Goal: Task Accomplishment & Management: Complete application form

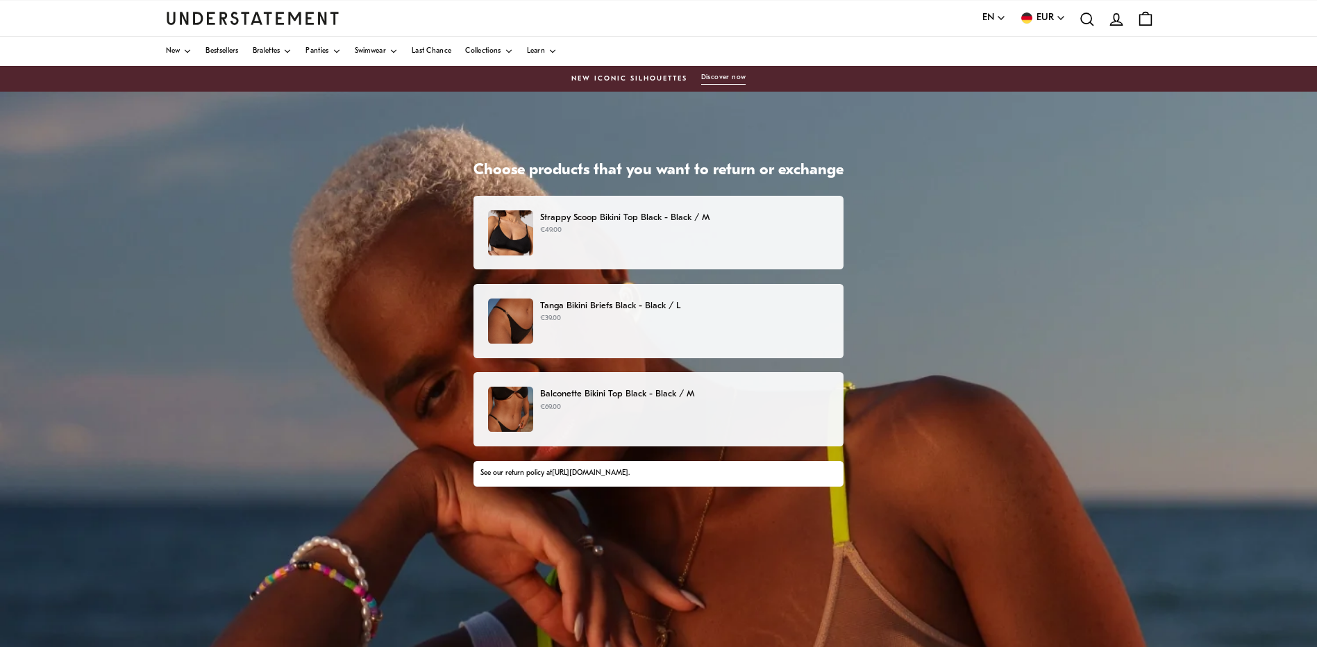
click at [791, 218] on p "Strappy Scoop Bikini Top Black - Black / M" at bounding box center [684, 217] width 289 height 15
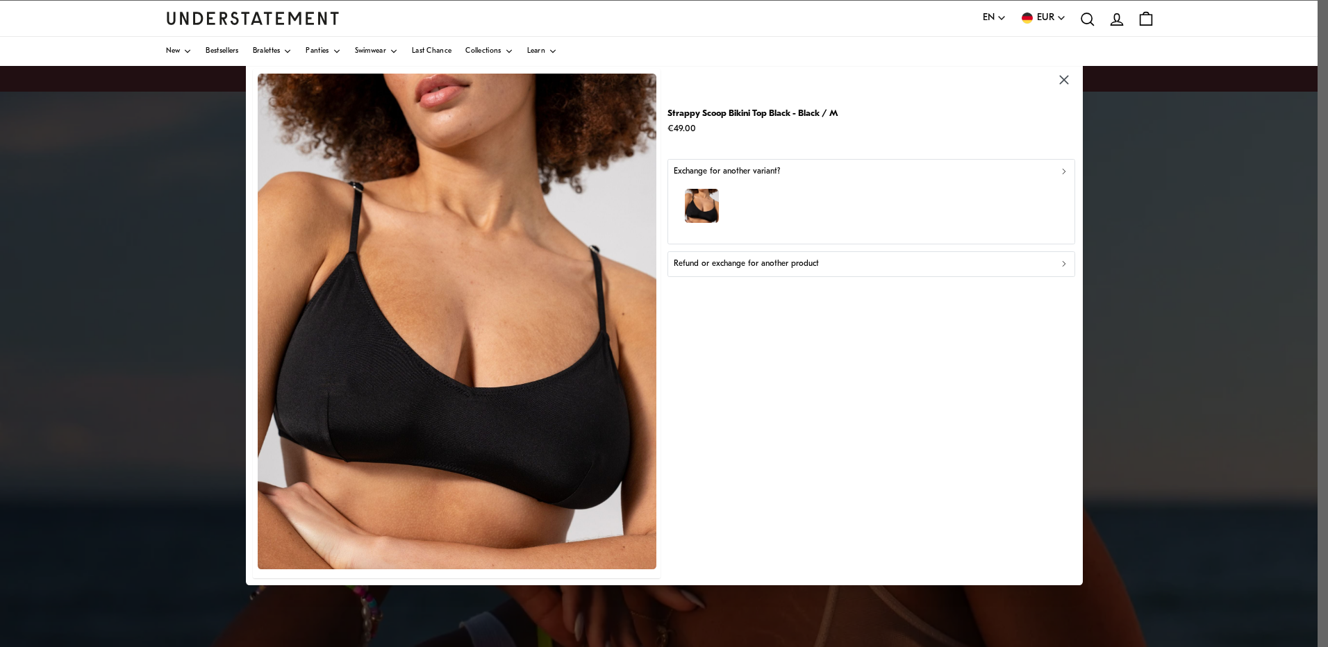
click at [900, 260] on div "Refund or exchange for another product" at bounding box center [871, 264] width 395 height 13
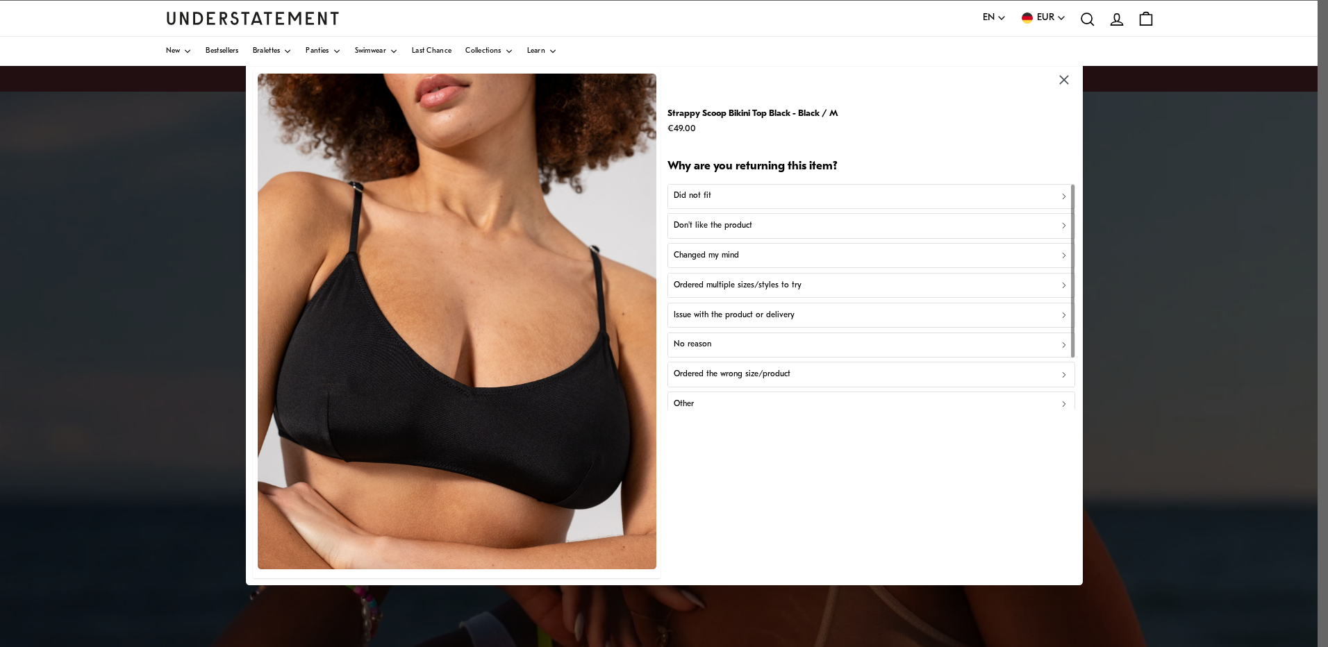
click at [757, 196] on div "Did not fit" at bounding box center [871, 196] width 395 height 13
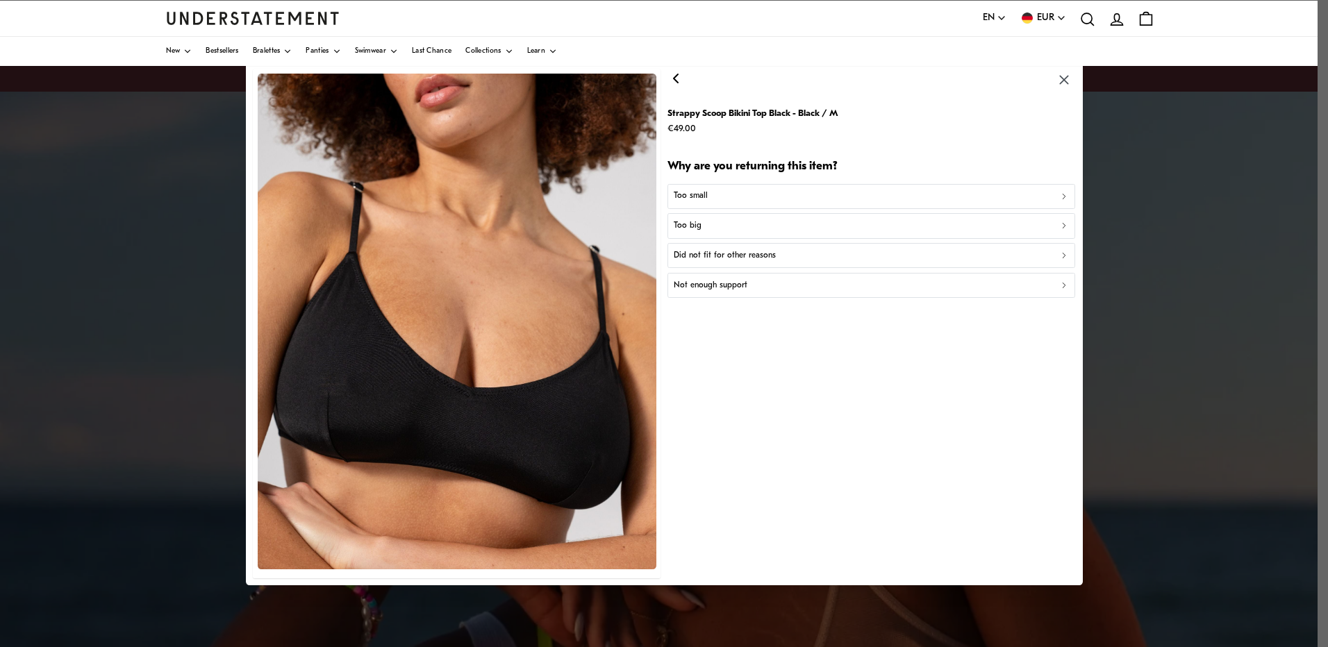
click at [776, 262] on div "Did not fit for other reasons" at bounding box center [871, 255] width 395 height 13
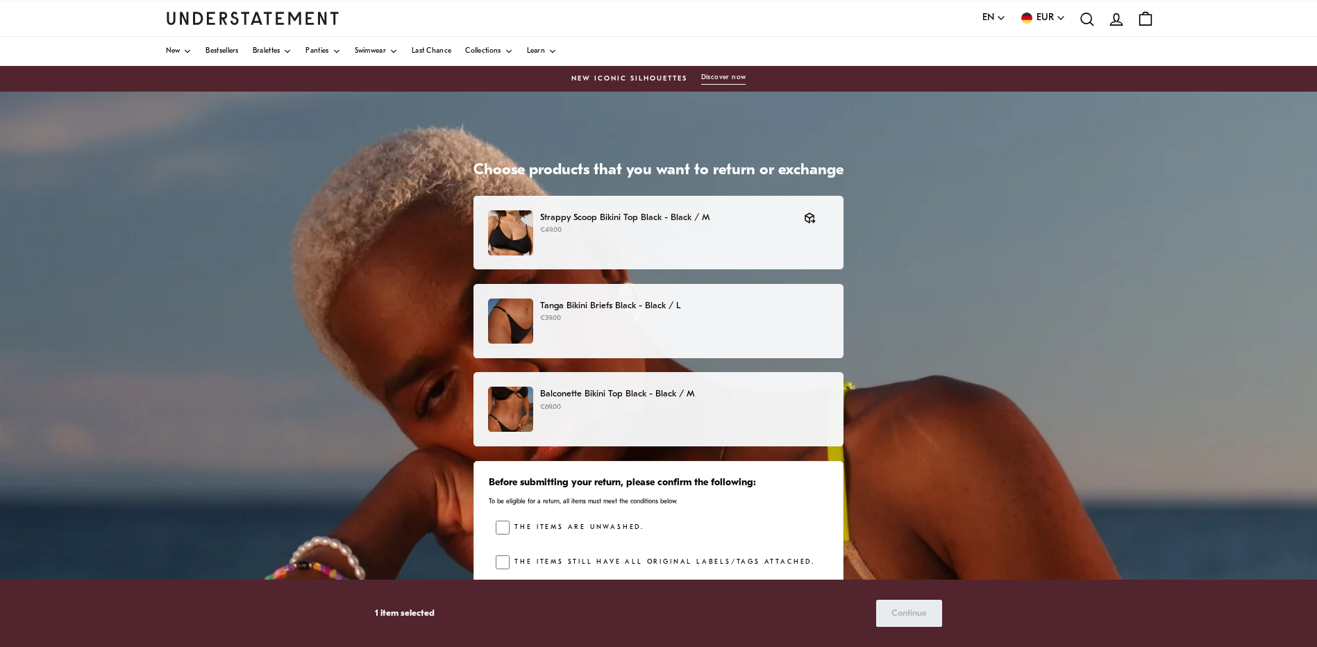
click at [740, 308] on p "Tanga Bikini Briefs Black - Black / L" at bounding box center [684, 306] width 289 height 15
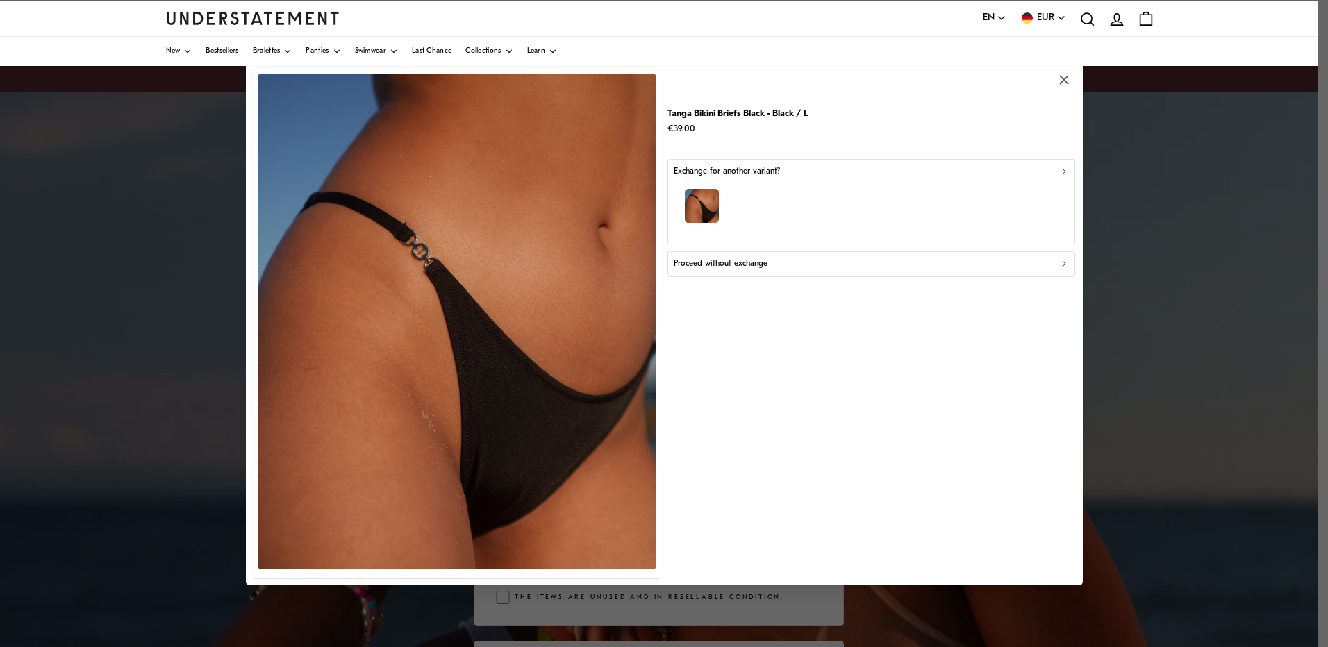
click at [1067, 79] on icon "button" at bounding box center [1064, 80] width 16 height 16
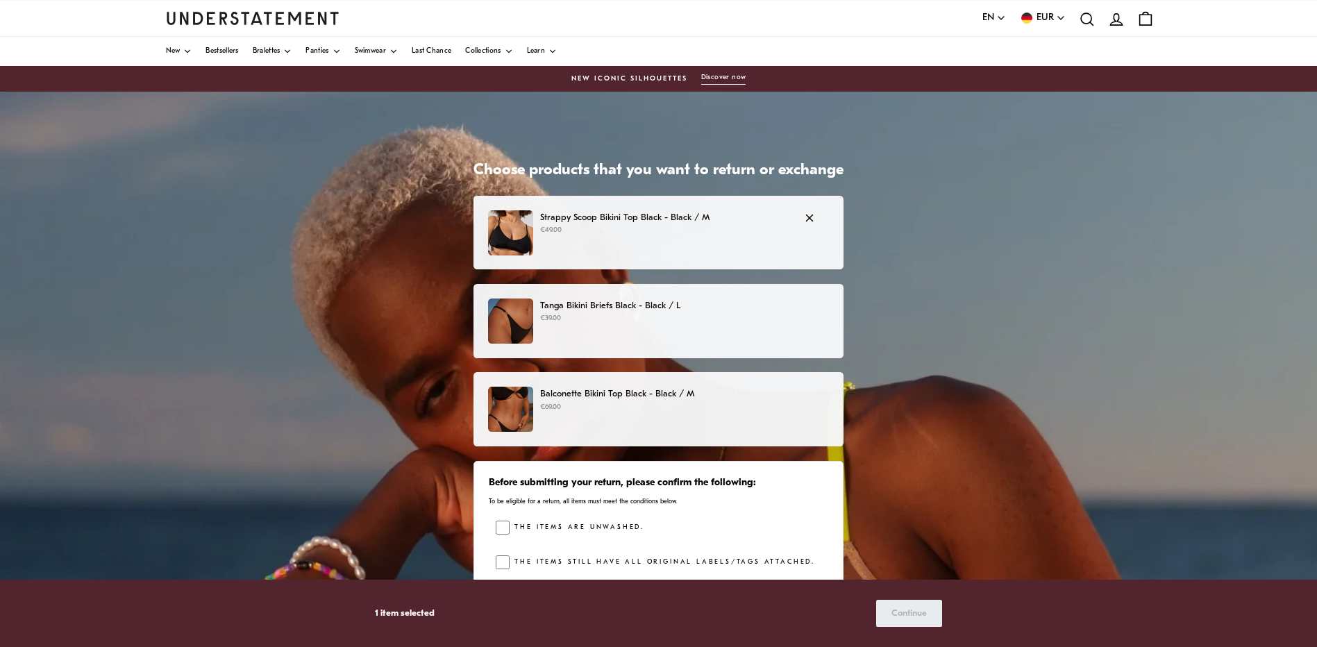
click at [697, 230] on p "€49.00" at bounding box center [665, 230] width 250 height 11
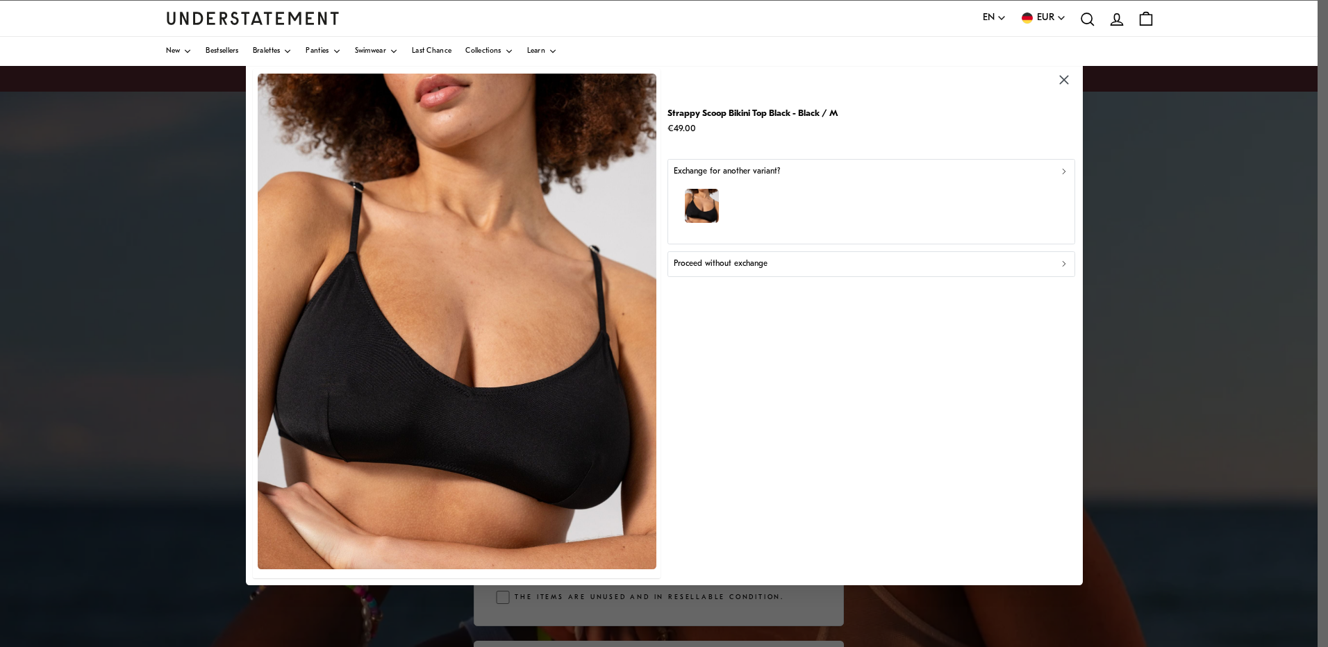
click at [772, 269] on div "Proceed without exchange" at bounding box center [871, 264] width 395 height 13
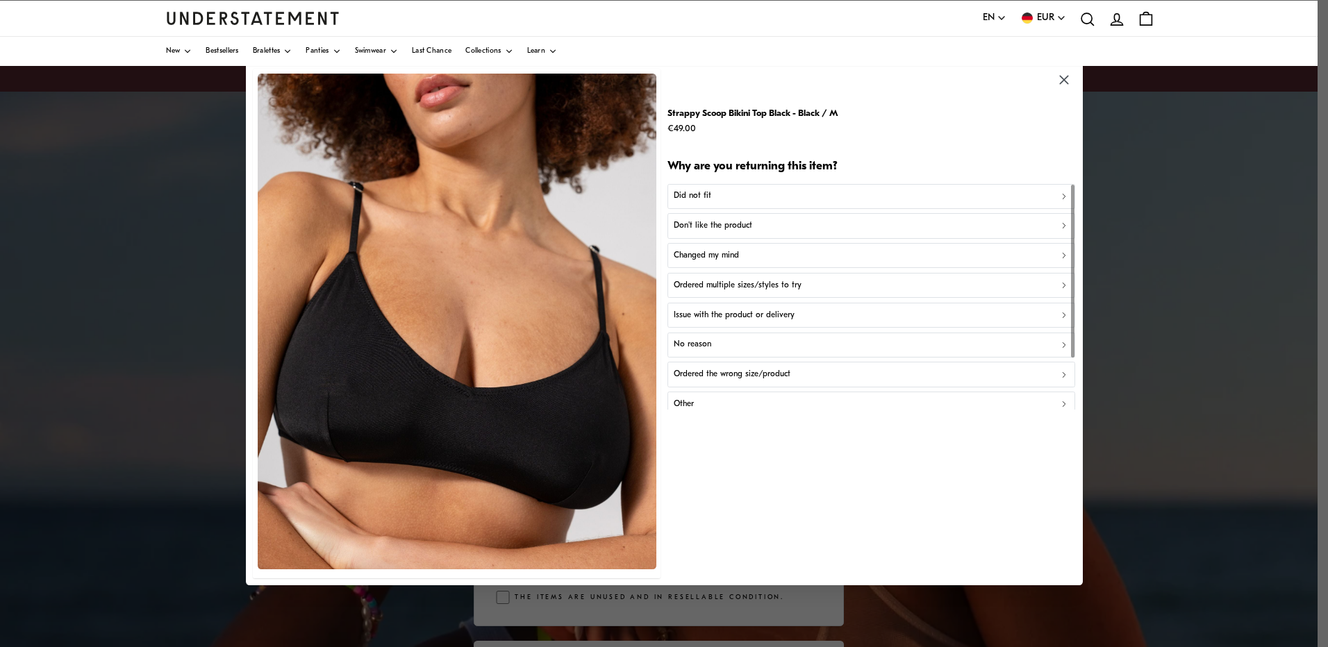
click at [728, 189] on button "Did not fit" at bounding box center [871, 195] width 408 height 25
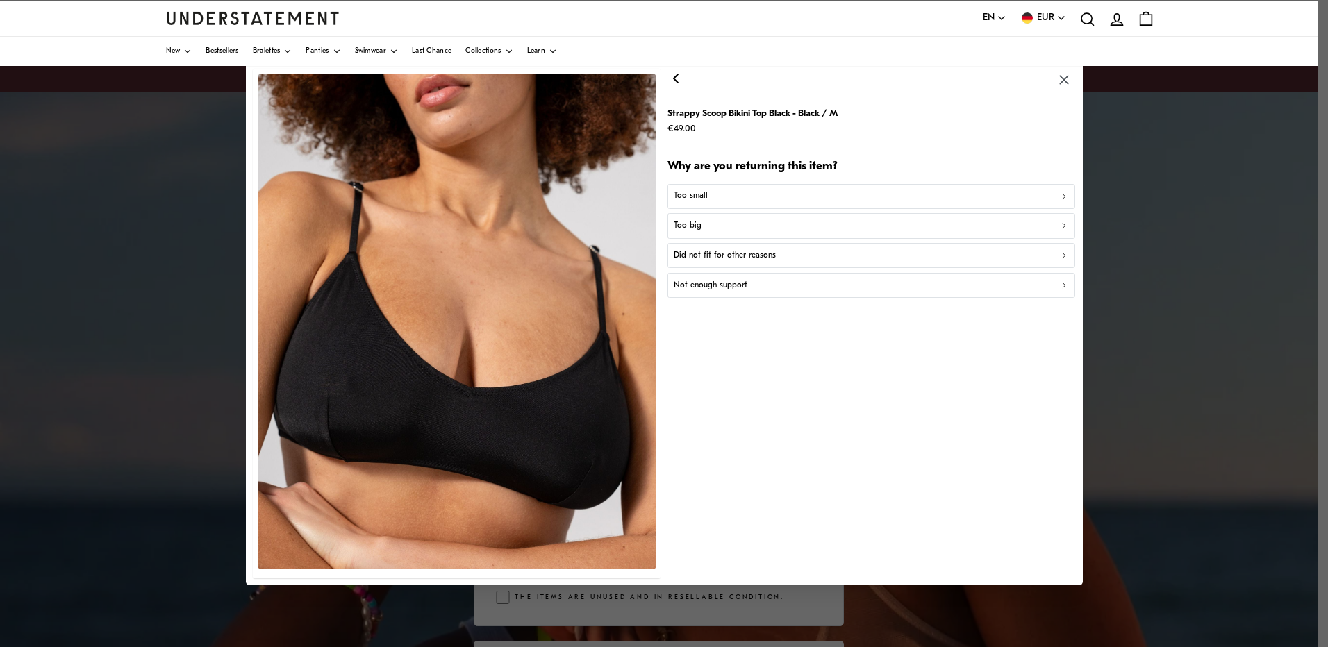
click at [744, 254] on p "Did not fit for other reasons" at bounding box center [725, 255] width 102 height 13
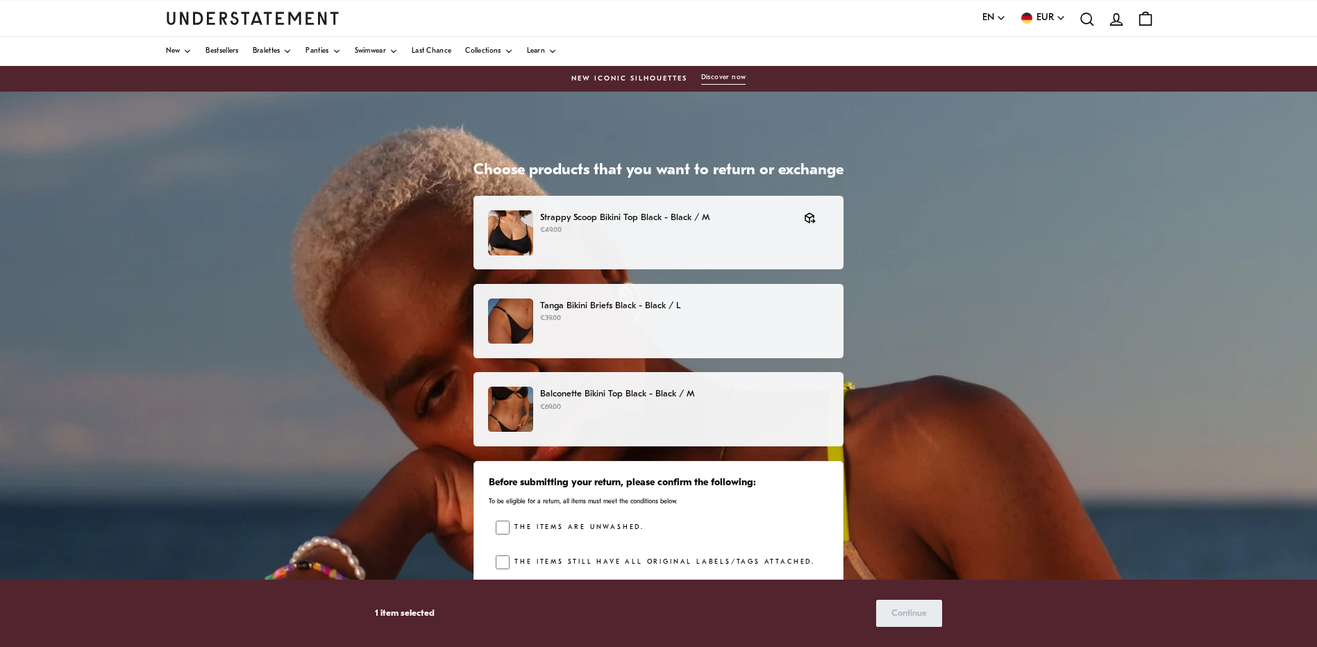
click at [731, 312] on p "Tanga Bikini Briefs Black - Black / L" at bounding box center [684, 306] width 289 height 15
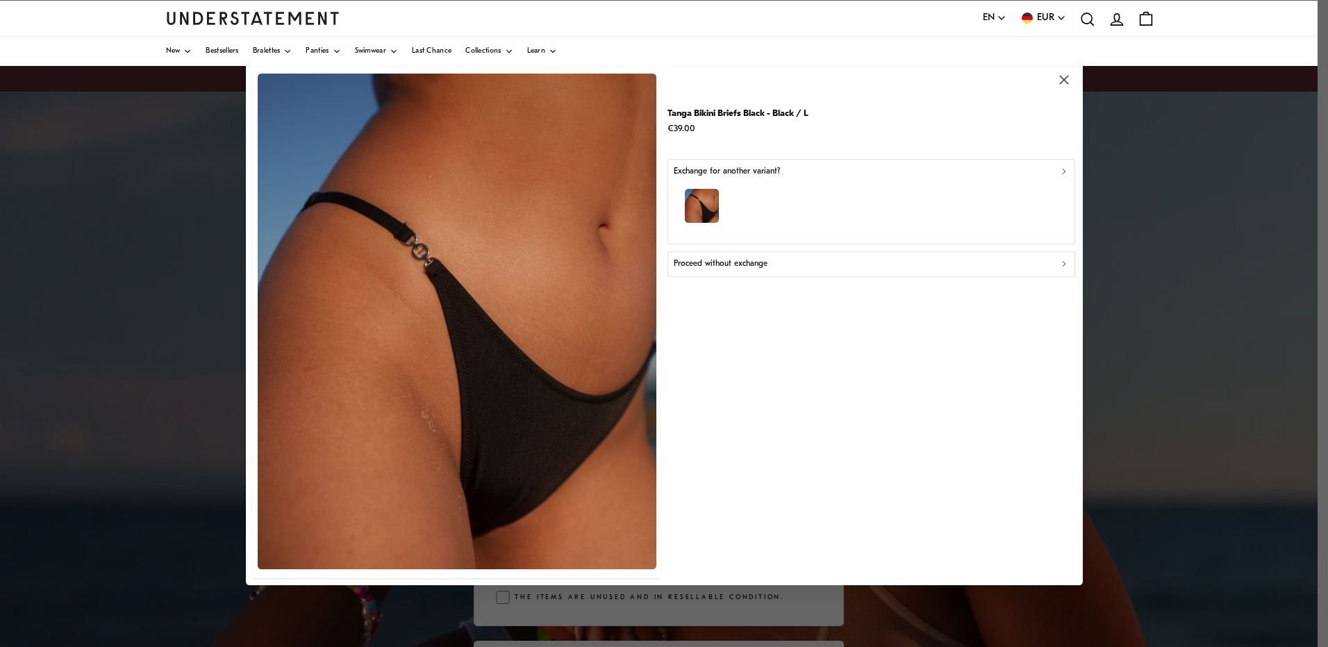
click at [759, 269] on p "Proceed without exchange" at bounding box center [721, 264] width 94 height 13
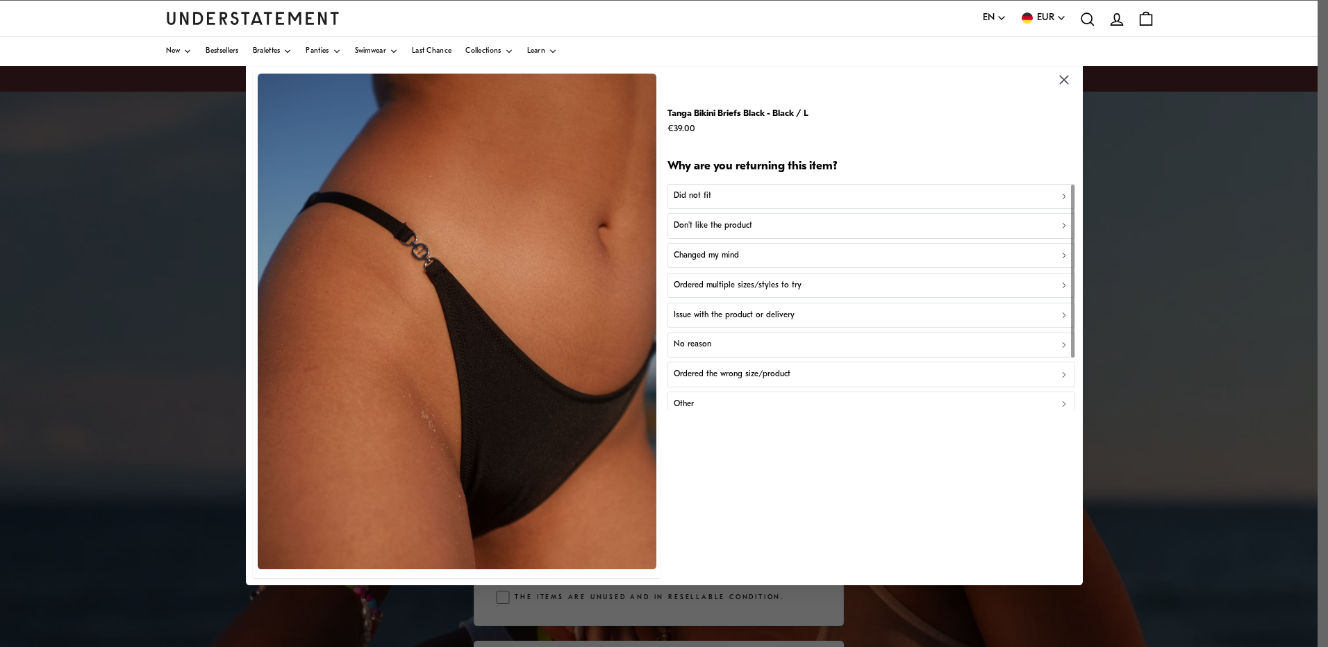
click at [777, 196] on div "Did not fit" at bounding box center [871, 196] width 395 height 13
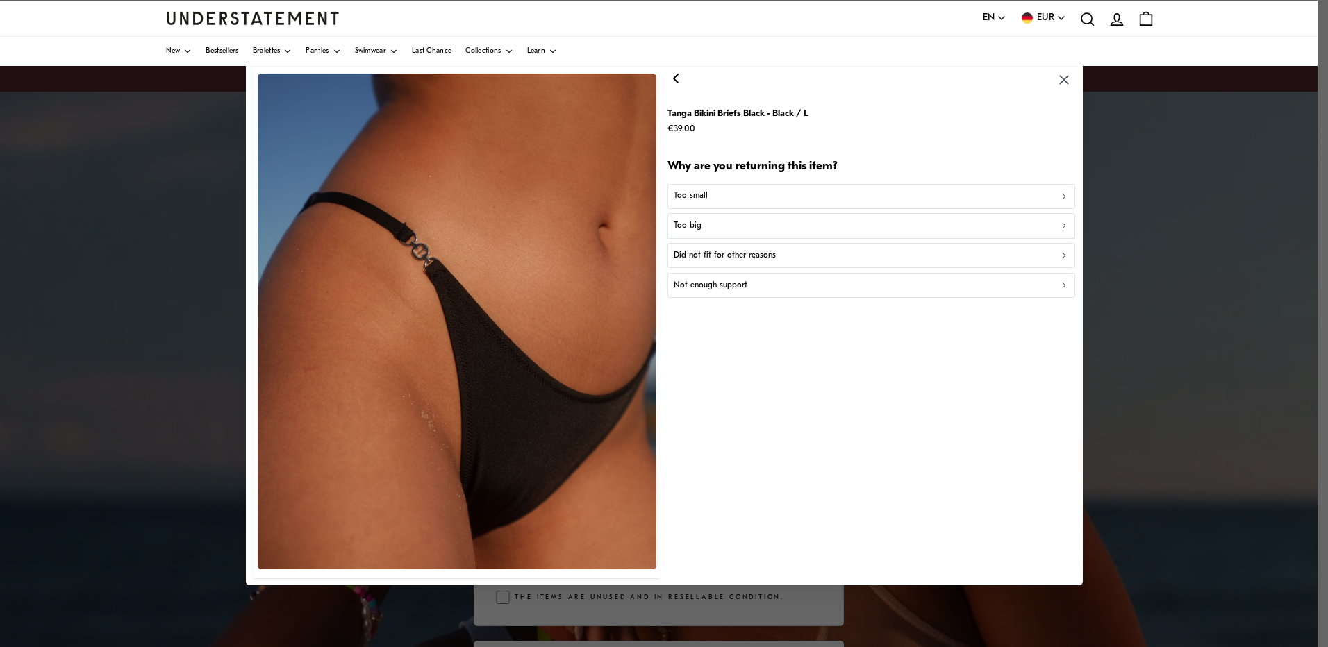
click at [753, 284] on div "Not enough support" at bounding box center [871, 285] width 395 height 13
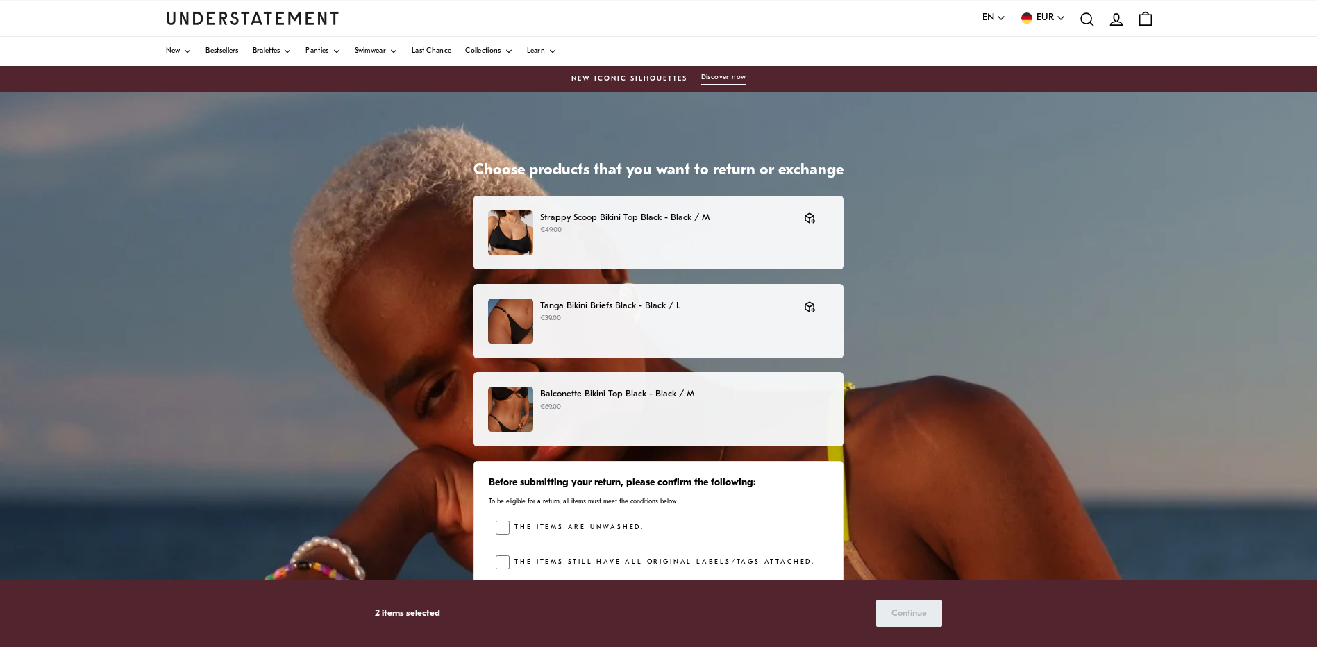
click at [681, 398] on p "Balconette Bikini Top Black - Black / M" at bounding box center [684, 394] width 289 height 15
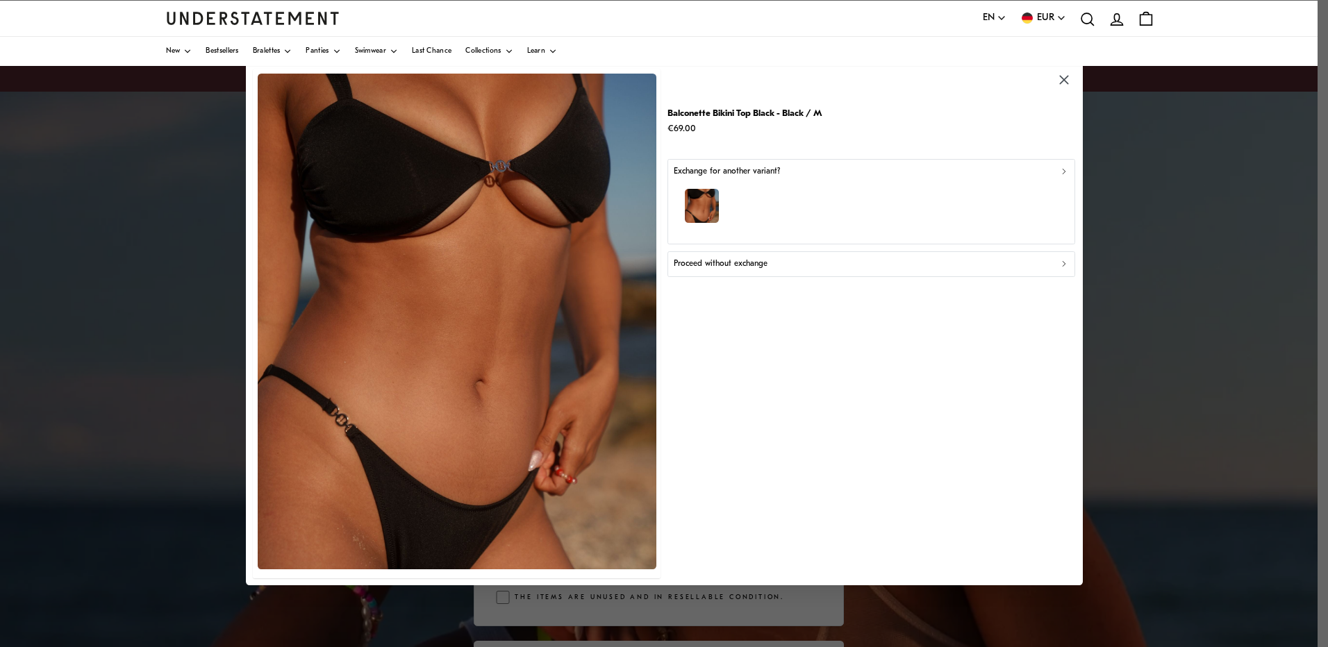
click at [781, 178] on div "button" at bounding box center [871, 208] width 395 height 60
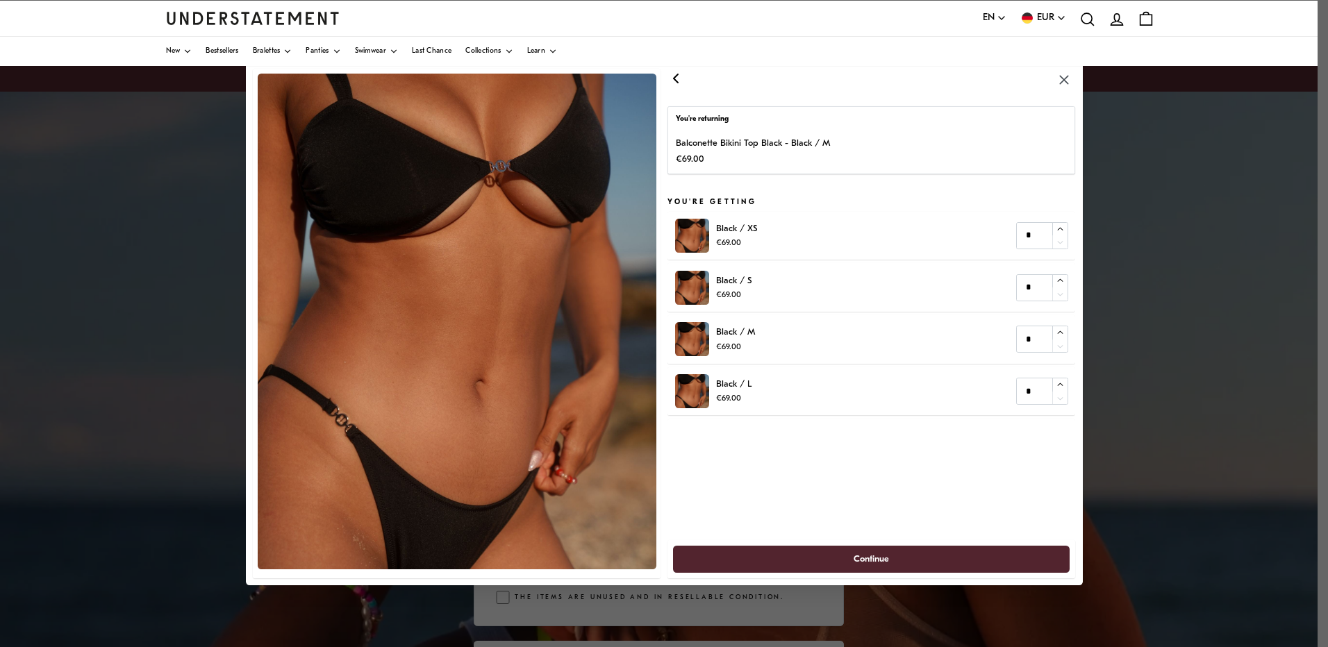
click at [676, 70] on icon "button" at bounding box center [675, 78] width 17 height 17
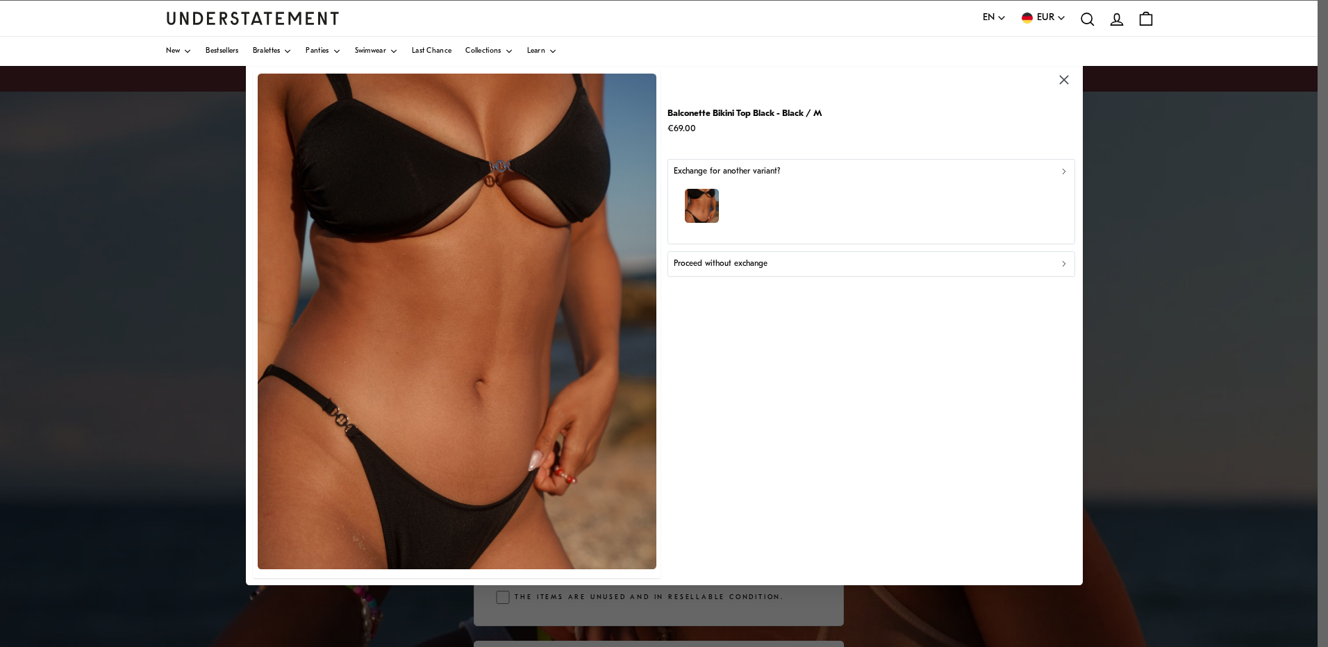
click at [758, 268] on p "Proceed without exchange" at bounding box center [721, 264] width 94 height 13
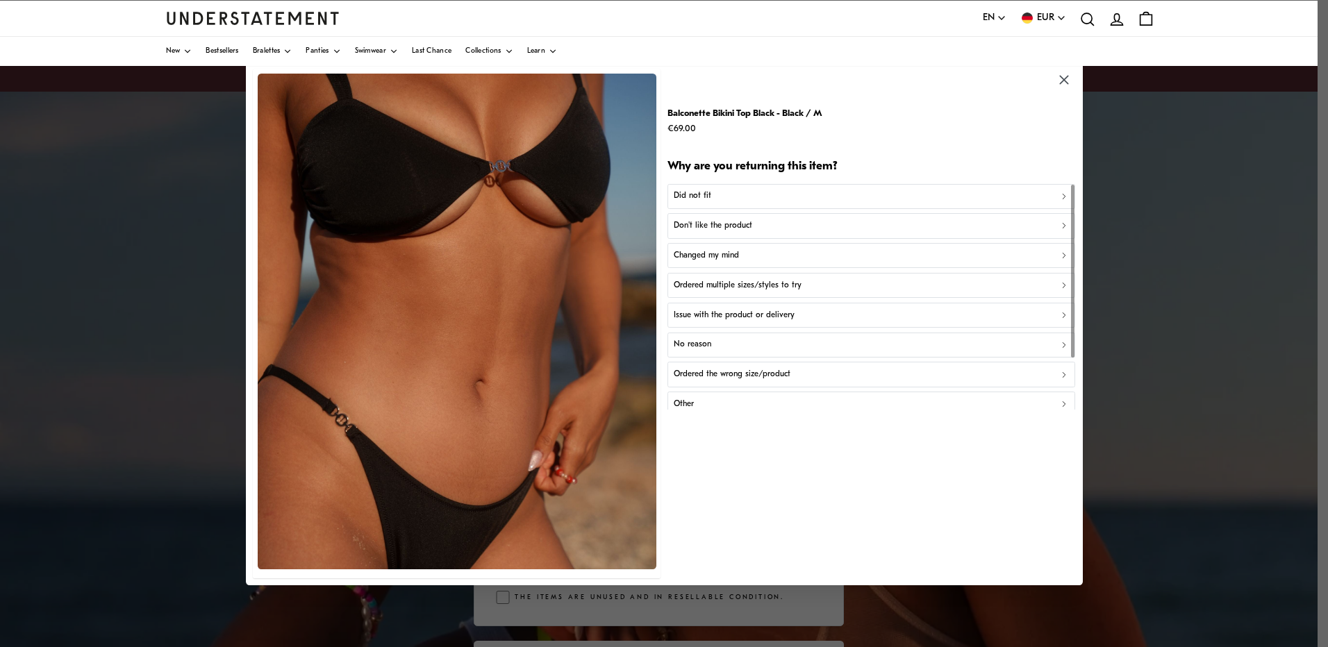
click at [767, 195] on div "Did not fit" at bounding box center [871, 196] width 395 height 13
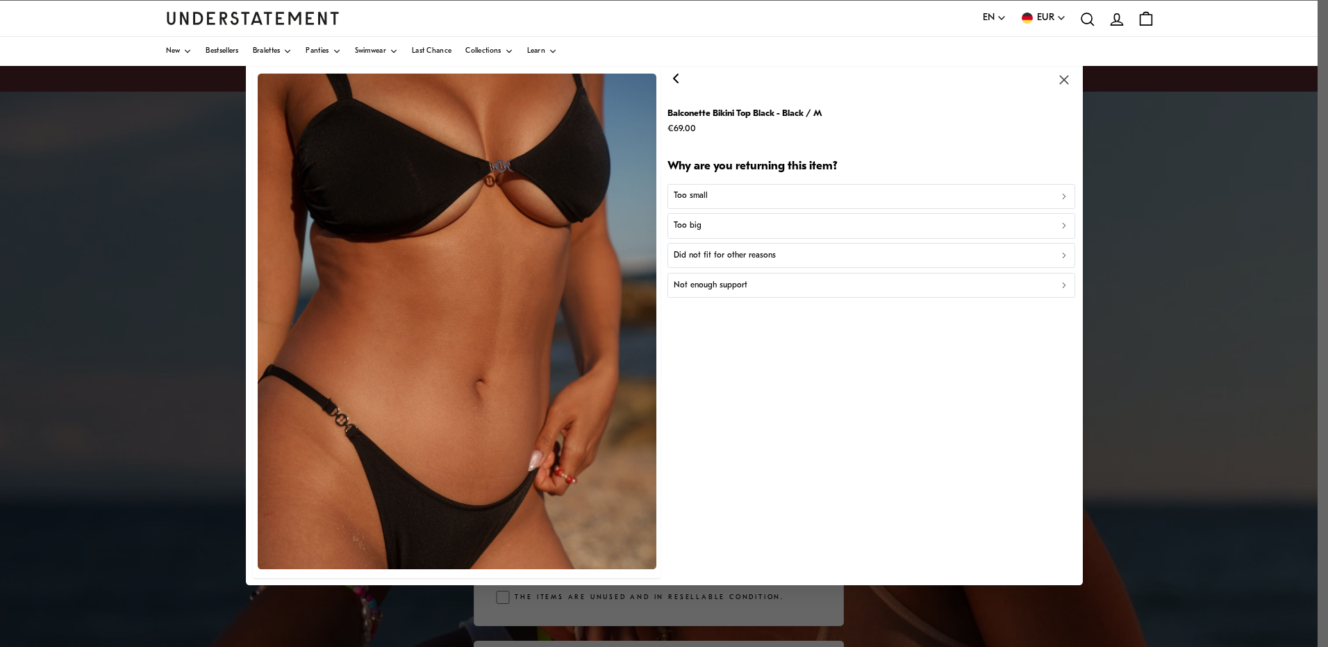
click at [726, 258] on p "Did not fit for other reasons" at bounding box center [725, 255] width 102 height 13
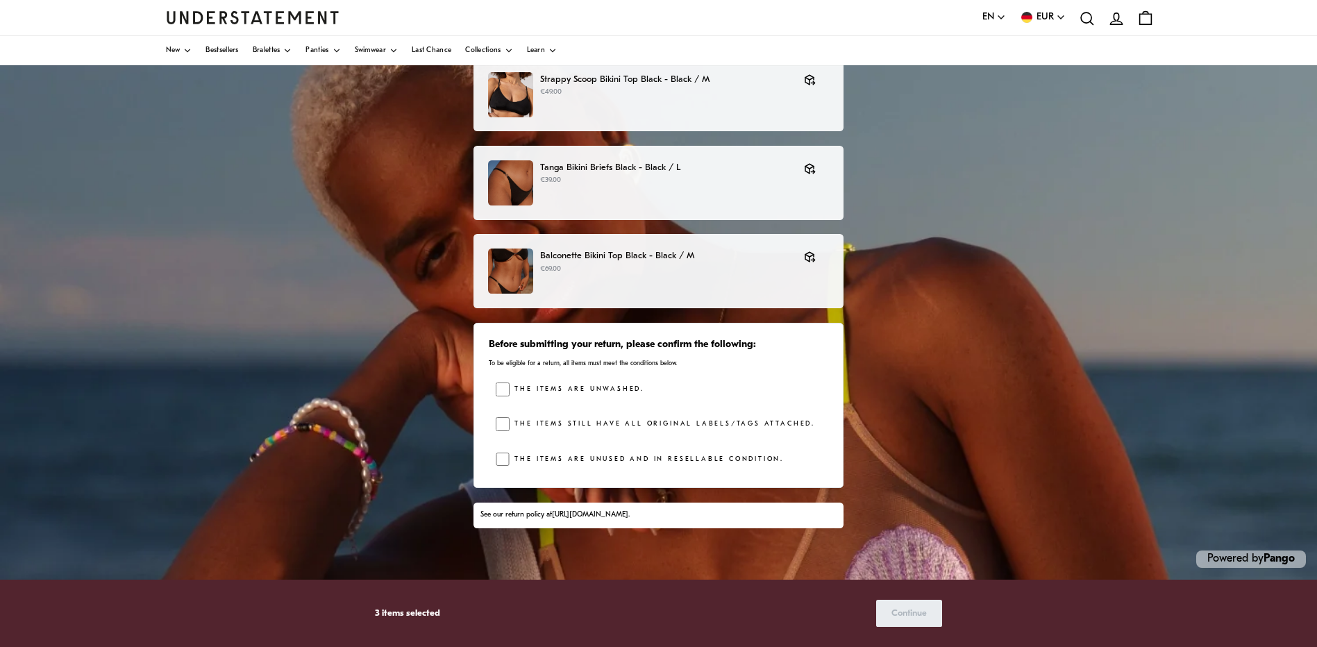
scroll to position [139, 0]
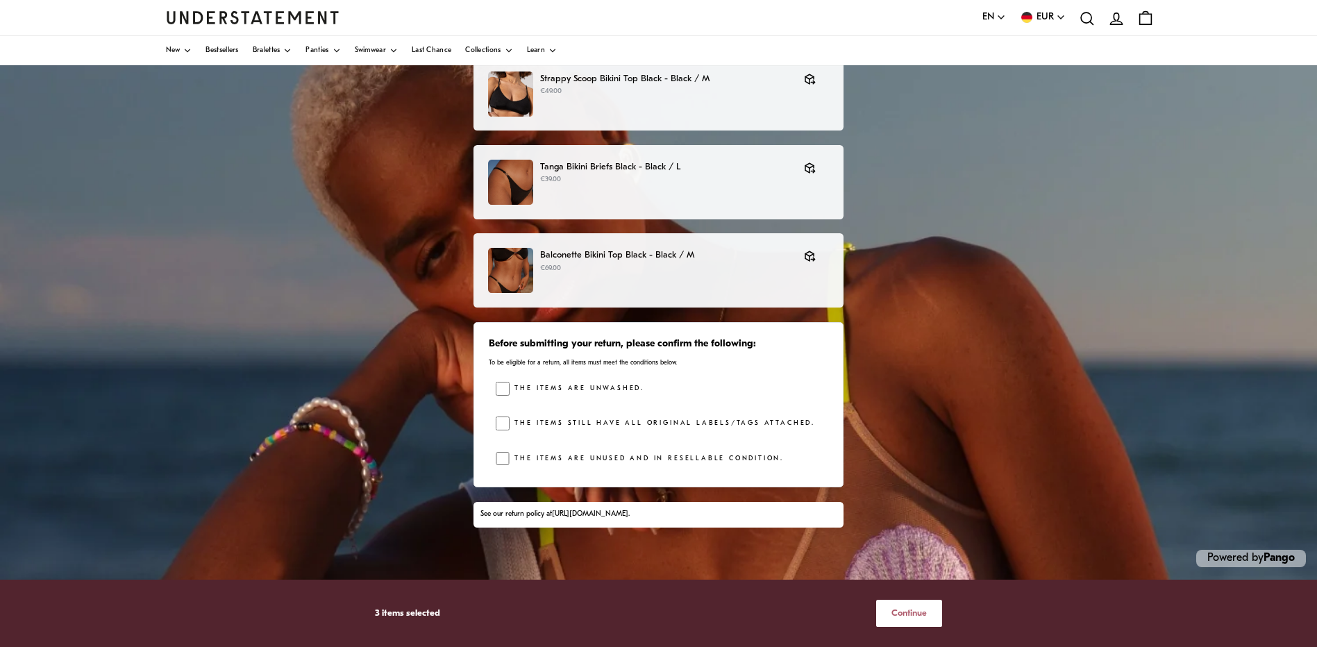
click at [907, 610] on span "Continue" at bounding box center [909, 614] width 35 height 26
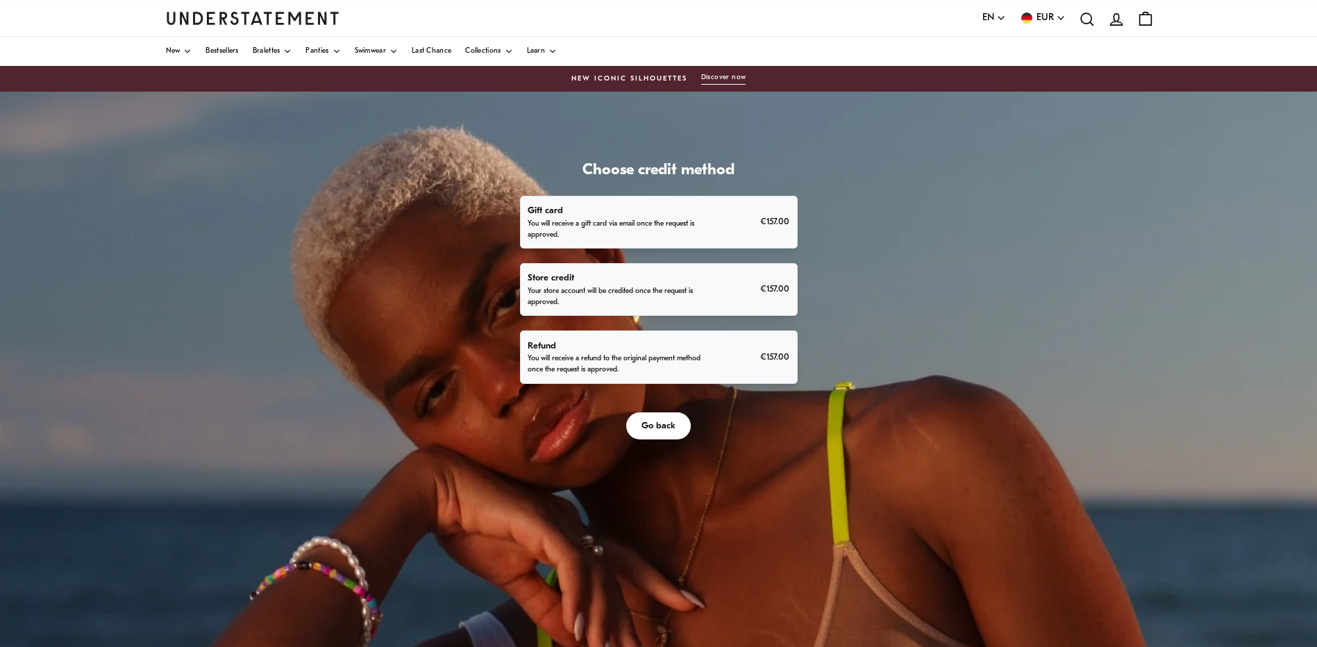
click at [695, 354] on p "You will receive a refund to the original payment method once the request is ap…" at bounding box center [615, 364] width 175 height 22
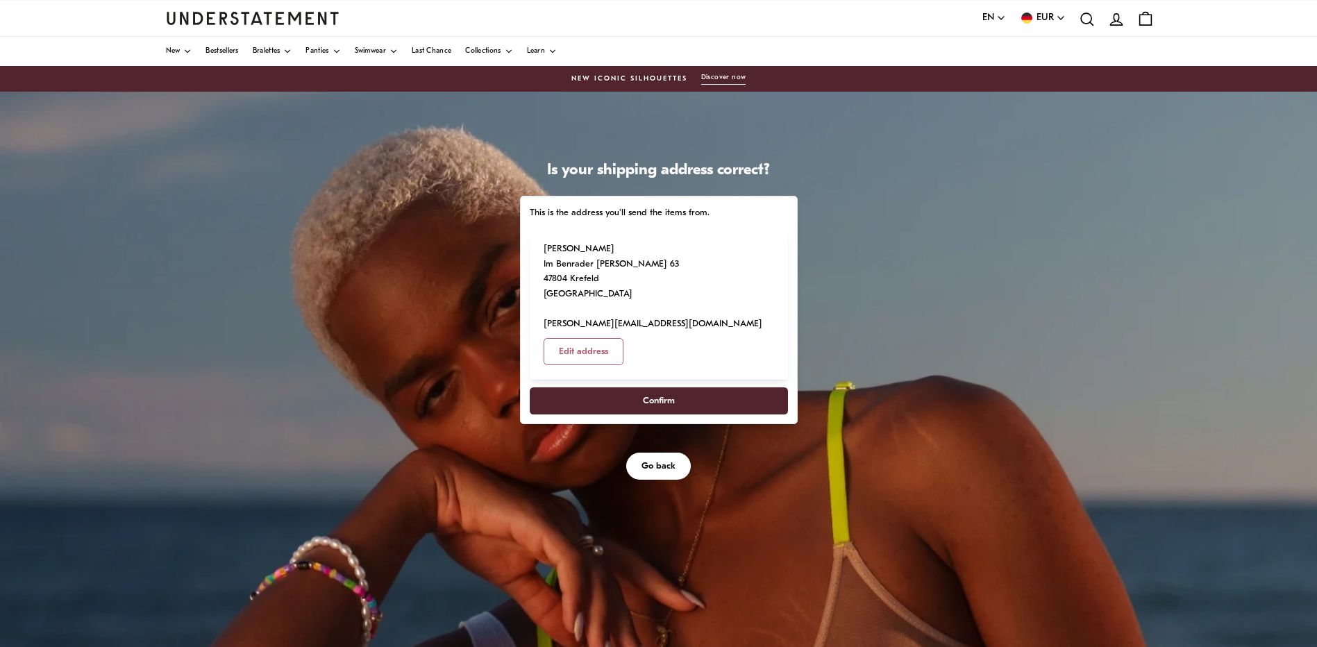
click at [673, 388] on span "Confirm" at bounding box center [659, 401] width 32 height 26
select select "**"
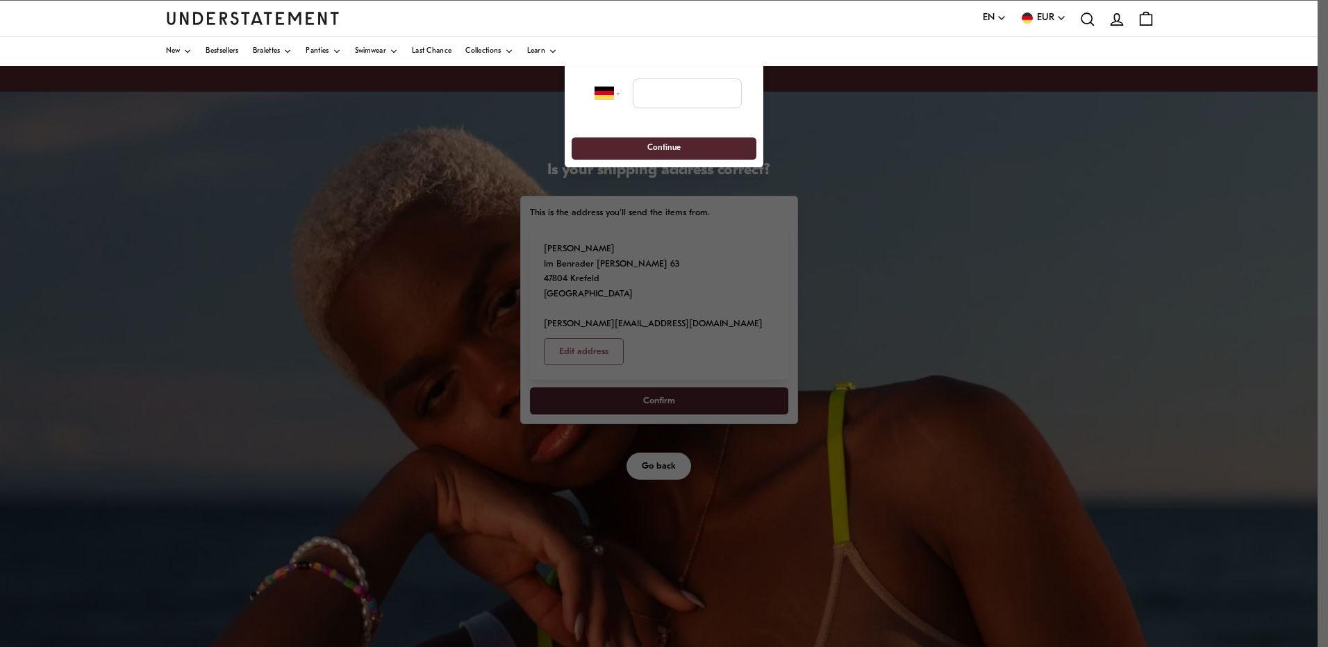
click at [697, 434] on div at bounding box center [664, 323] width 1328 height 647
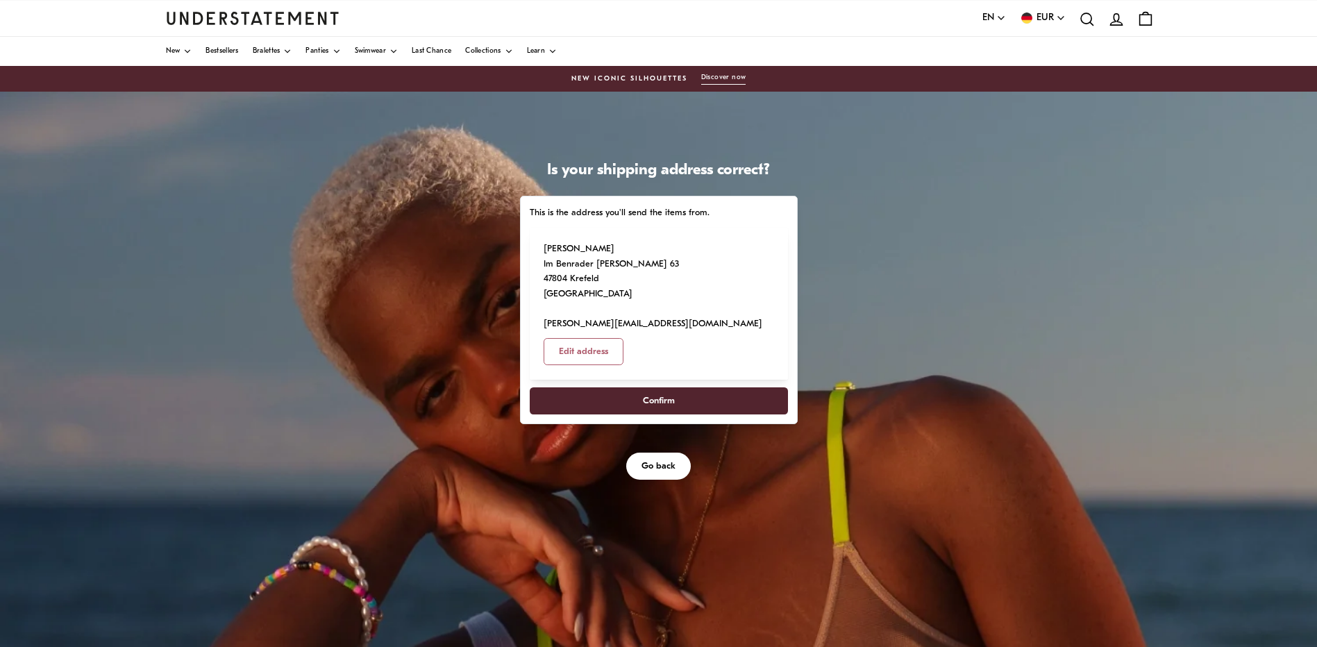
click at [683, 388] on span "Confirm" at bounding box center [658, 401] width 228 height 26
click at [661, 388] on span "Confirm" at bounding box center [659, 401] width 32 height 26
click at [608, 339] on span "Edit address" at bounding box center [583, 352] width 49 height 26
select select "**"
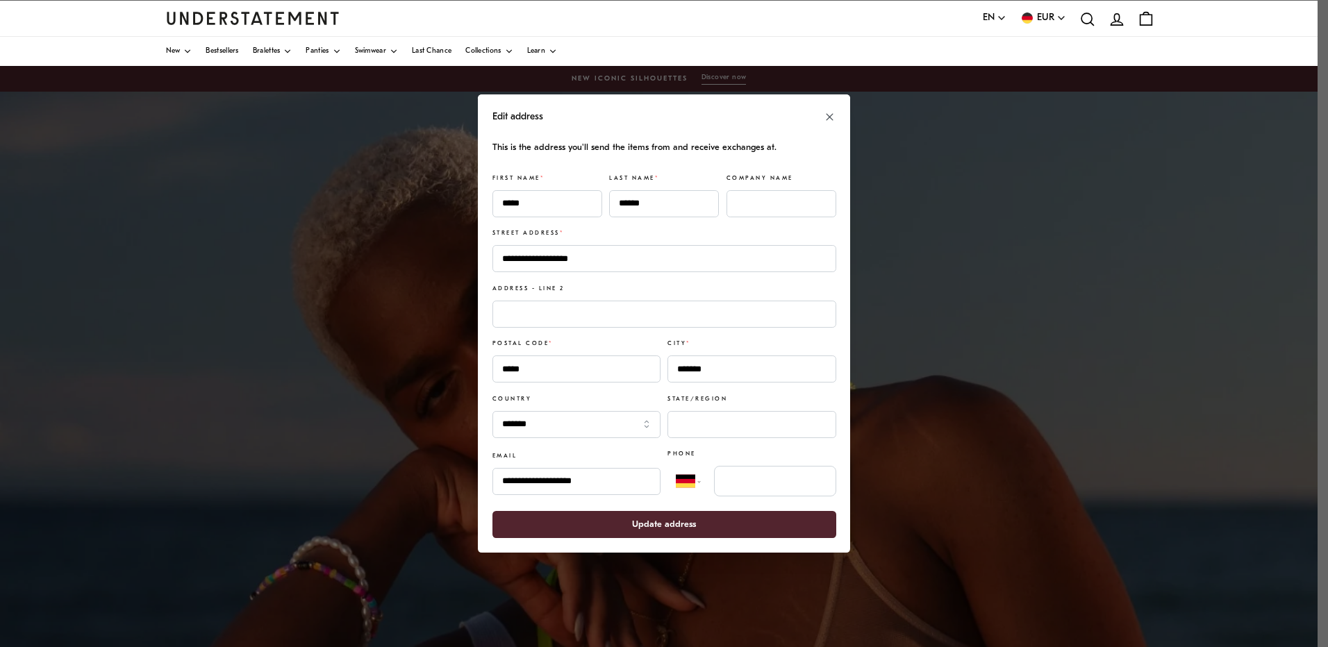
click at [684, 531] on span "Update address" at bounding box center [664, 525] width 64 height 26
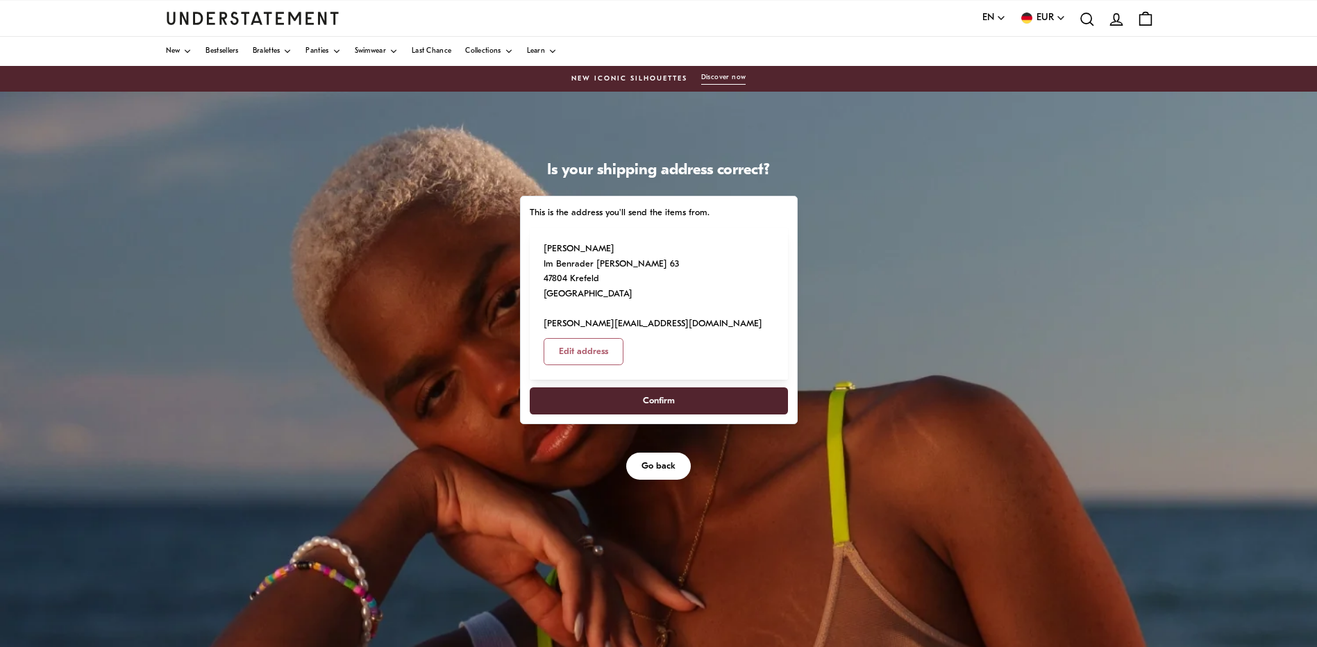
click at [685, 388] on span "Confirm" at bounding box center [658, 401] width 228 height 26
click at [687, 388] on span "Confirm" at bounding box center [658, 401] width 228 height 26
click at [634, 388] on span "Confirm" at bounding box center [658, 401] width 228 height 26
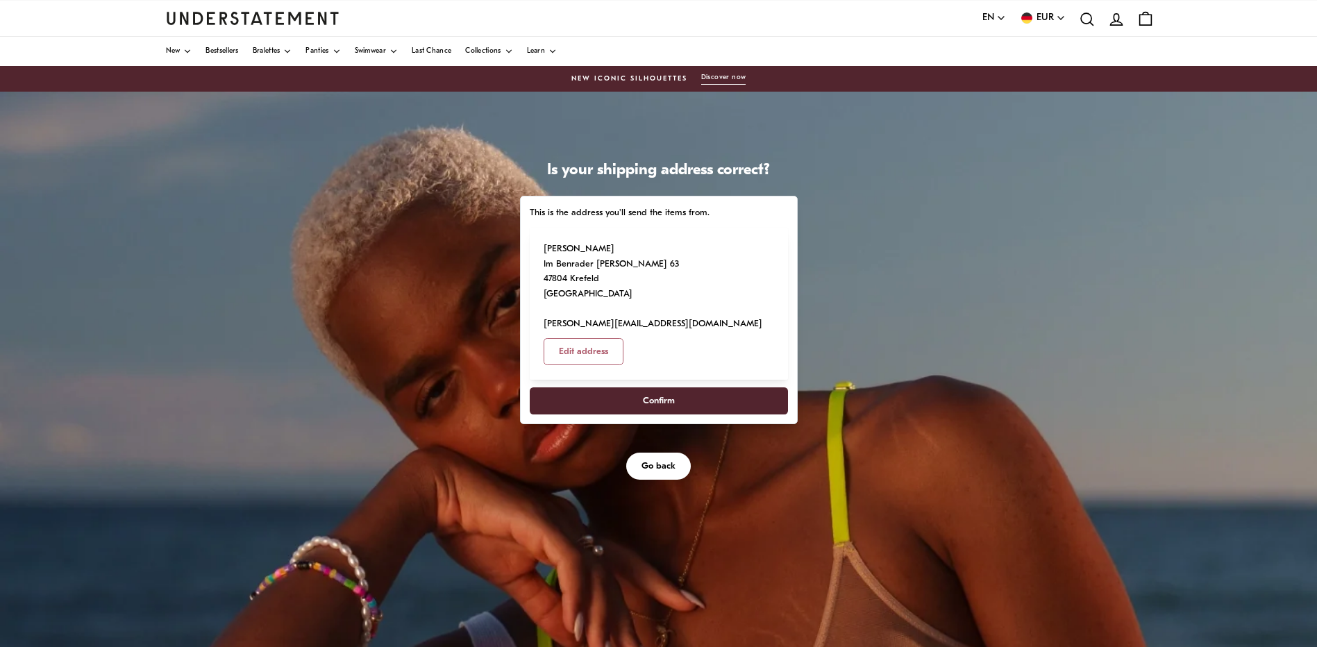
select select "**"
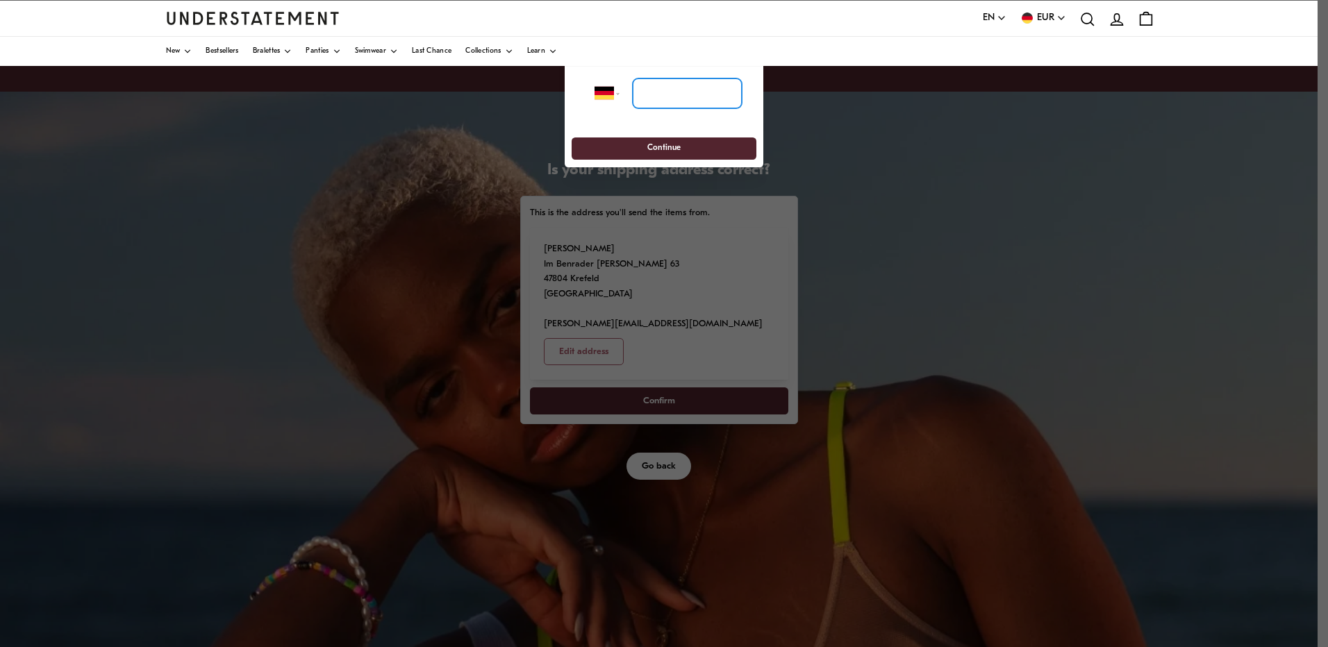
click at [667, 87] on input "tel" at bounding box center [687, 93] width 109 height 31
type input "**********"
click at [683, 143] on span "Continue" at bounding box center [663, 148] width 159 height 22
click at [658, 146] on span "Continue" at bounding box center [663, 148] width 33 height 22
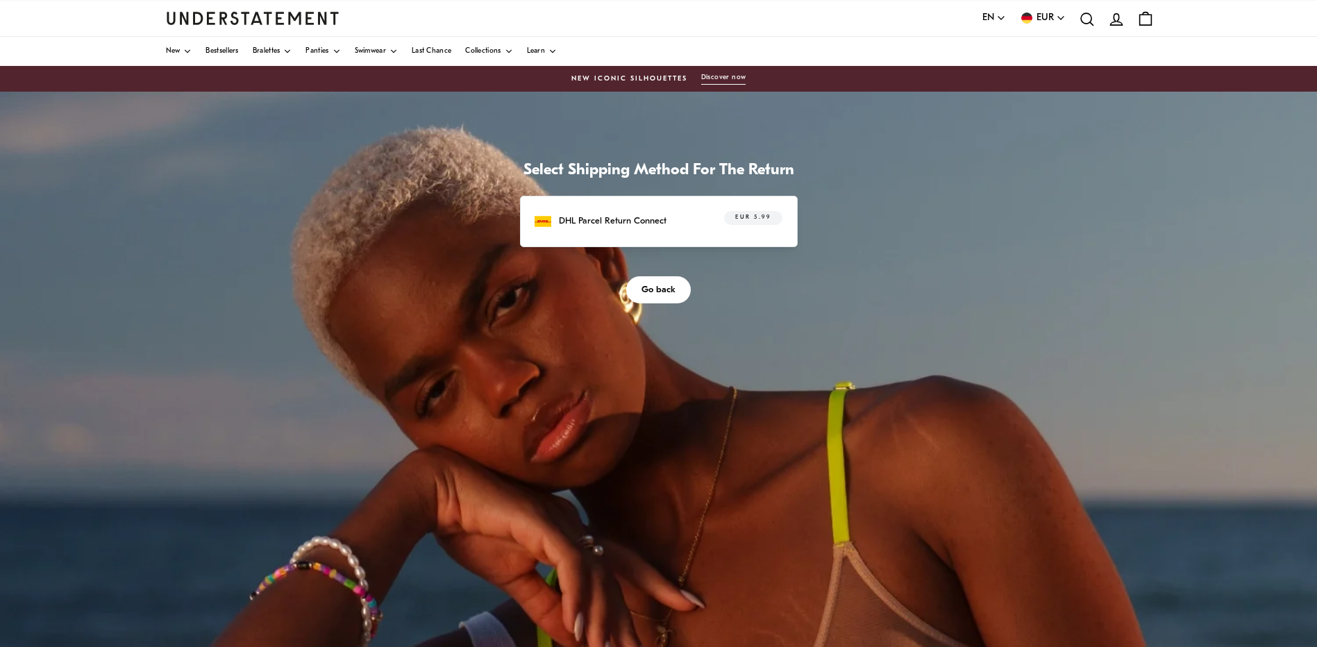
click at [684, 224] on div "DHL Parcel Return Connect EUR 5.99" at bounding box center [658, 222] width 247 height 22
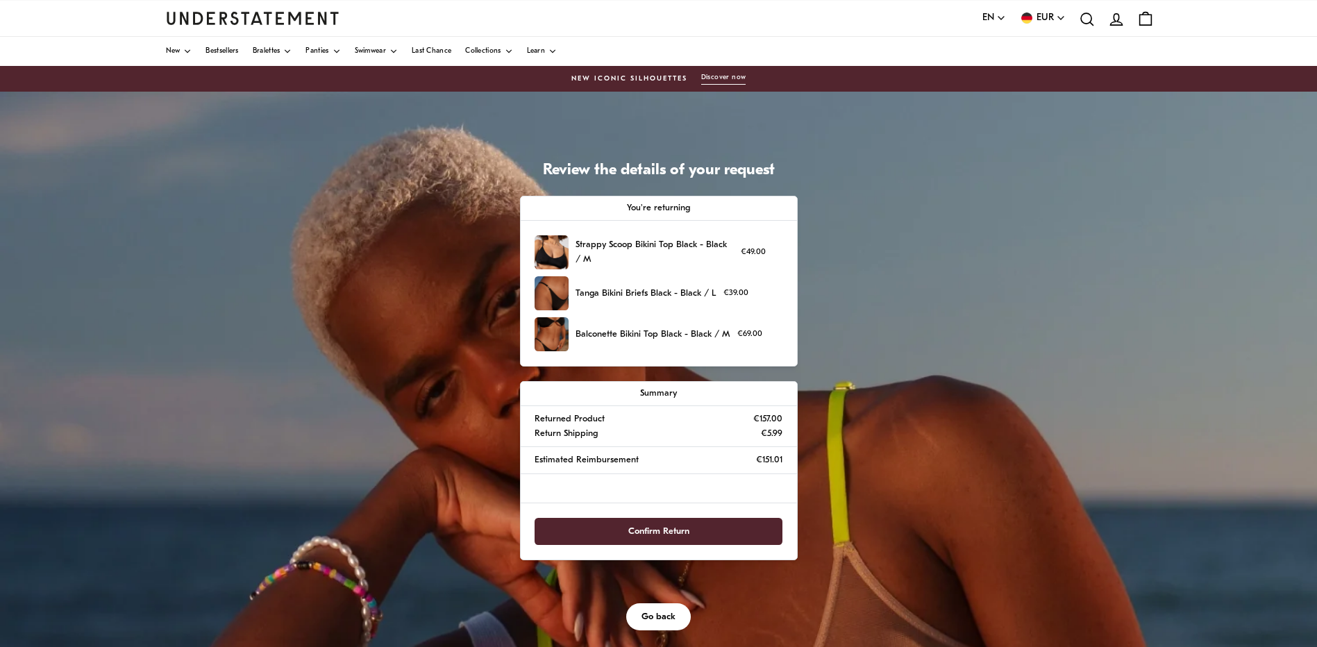
click at [664, 531] on span "Confirm Return" at bounding box center [658, 532] width 61 height 26
